Goal: Navigation & Orientation: Find specific page/section

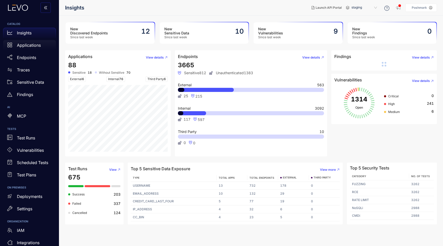
click at [30, 45] on p "Applications" at bounding box center [29, 45] width 24 height 5
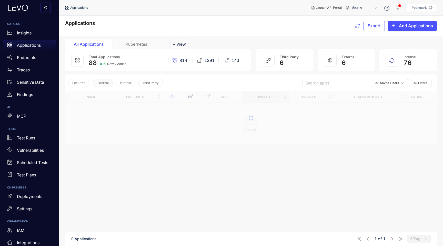
click at [109, 83] on button "External" at bounding box center [103, 83] width 20 height 8
click at [32, 57] on p "Endpoints" at bounding box center [26, 57] width 19 height 5
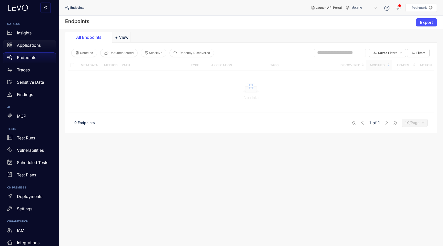
click at [36, 49] on div "Applications" at bounding box center [29, 45] width 53 height 10
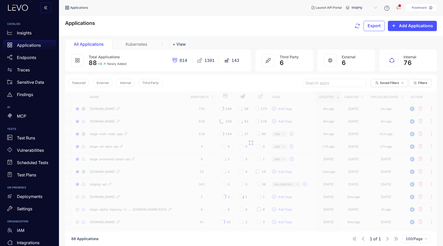
click at [38, 46] on p "Applications" at bounding box center [29, 45] width 24 height 5
click at [101, 83] on span "External" at bounding box center [103, 83] width 12 height 4
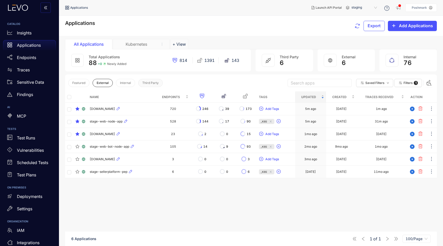
click at [141, 85] on button "Third Party" at bounding box center [150, 83] width 25 height 8
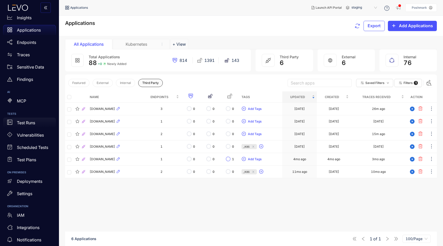
scroll to position [19, 0]
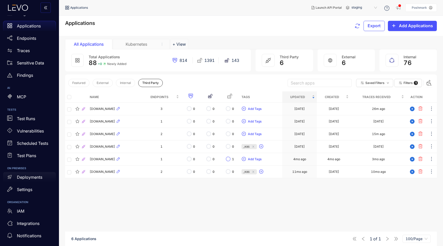
click at [34, 179] on p "Deployments" at bounding box center [29, 177] width 25 height 5
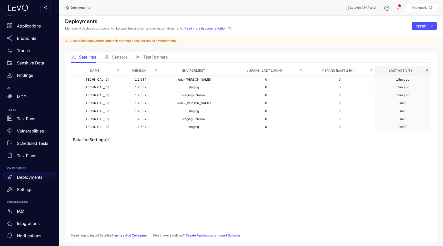
click at [121, 57] on span "Sensors" at bounding box center [119, 57] width 15 height 5
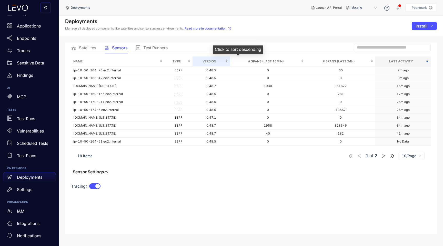
click at [228, 63] on div "Version" at bounding box center [211, 61] width 33 height 6
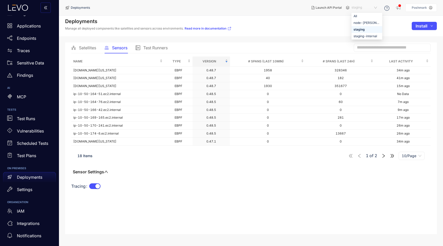
click at [359, 8] on span "staging" at bounding box center [364, 8] width 27 height 8
click at [362, 36] on div "staging-internal" at bounding box center [366, 36] width 27 height 6
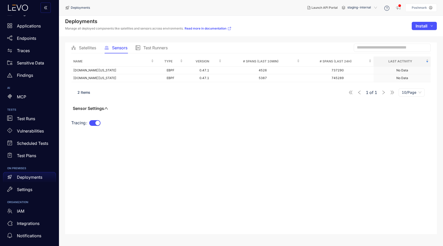
click at [366, 6] on span "staging-internal" at bounding box center [362, 8] width 31 height 8
click at [361, 29] on div "staging" at bounding box center [364, 30] width 31 height 6
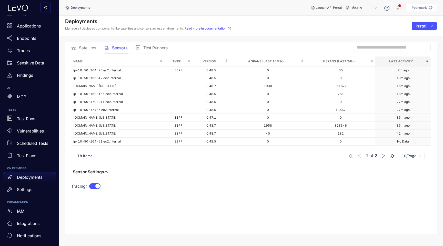
click at [306, 172] on div "Name Type Version # Spans (last 10min) # Spans (last 24h) Last Activity ip-10-5…" at bounding box center [250, 126] width 359 height 140
click at [24, 44] on link "Endpoints" at bounding box center [29, 39] width 53 height 12
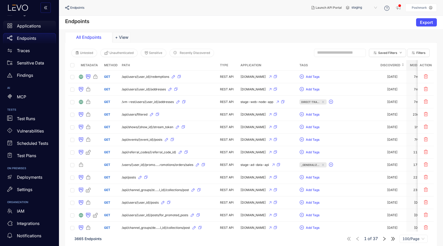
click at [20, 24] on p "Applications" at bounding box center [29, 26] width 24 height 5
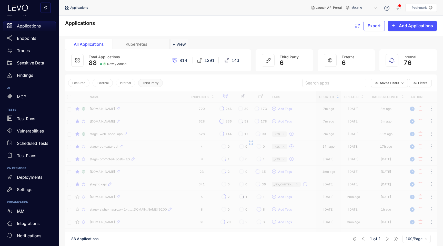
click at [153, 84] on span "Third Party" at bounding box center [150, 83] width 16 height 4
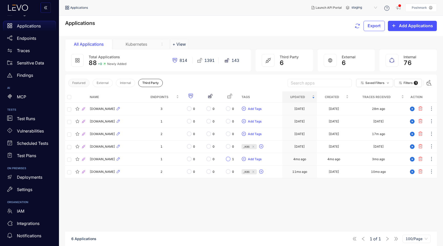
click at [83, 81] on span "Featured" at bounding box center [78, 83] width 13 height 4
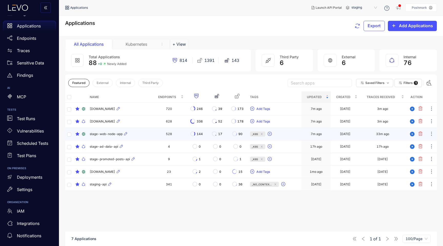
click at [112, 130] on td "stage-web-node-app" at bounding box center [120, 134] width 65 height 13
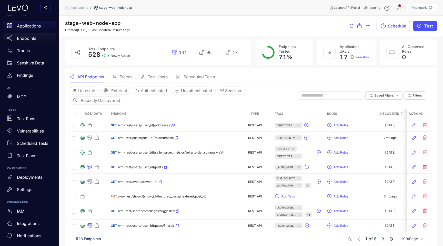
click at [26, 38] on p "Endpoints" at bounding box center [26, 38] width 19 height 5
